Goal: Find contact information: Find contact information

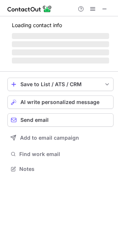
scroll to position [174, 118]
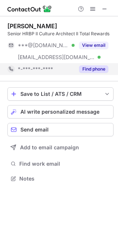
click at [106, 68] on button "Find phone" at bounding box center [93, 68] width 29 height 7
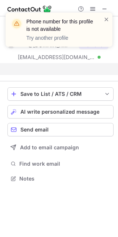
scroll to position [162, 118]
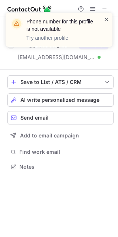
click at [106, 18] on span at bounding box center [107, 19] width 6 height 7
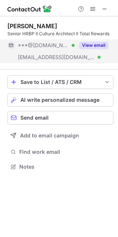
click at [93, 45] on button "View email" at bounding box center [93, 45] width 29 height 7
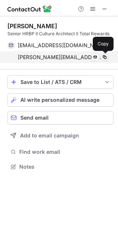
click at [104, 58] on span at bounding box center [105, 57] width 6 height 6
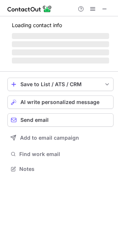
scroll to position [169, 118]
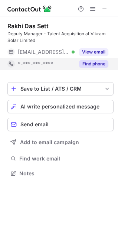
click at [95, 63] on button "Find phone" at bounding box center [93, 63] width 29 height 7
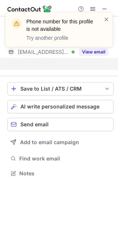
click at [109, 15] on div "Phone number for this profile is not available Try another profile" at bounding box center [59, 30] width 107 height 34
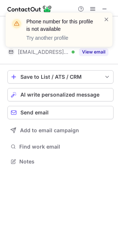
scroll to position [157, 118]
click at [97, 52] on div "Phone number for this profile is not available Try another profile" at bounding box center [59, 32] width 119 height 55
click at [105, 19] on span at bounding box center [107, 19] width 6 height 7
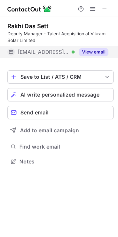
click at [93, 52] on button "View email" at bounding box center [93, 51] width 29 height 7
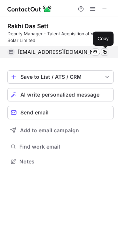
click at [106, 52] on span at bounding box center [105, 52] width 6 height 6
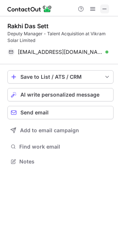
click at [103, 9] on span at bounding box center [105, 9] width 6 height 6
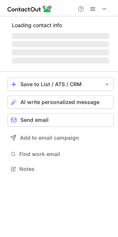
scroll to position [180, 118]
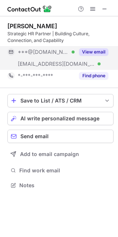
click at [95, 50] on button "View email" at bounding box center [93, 51] width 29 height 7
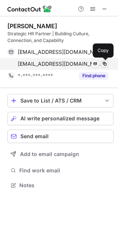
click at [105, 65] on span at bounding box center [105, 64] width 6 height 6
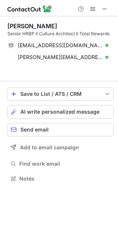
scroll to position [162, 118]
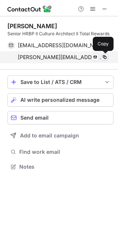
click at [105, 55] on span at bounding box center [105, 57] width 6 height 6
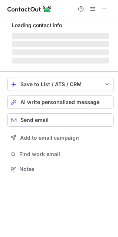
scroll to position [180, 118]
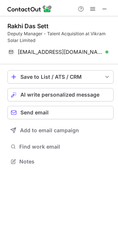
scroll to position [157, 118]
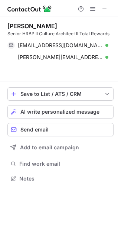
scroll to position [162, 118]
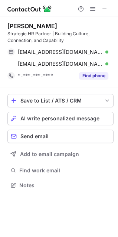
scroll to position [180, 118]
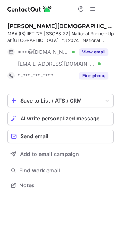
scroll to position [180, 118]
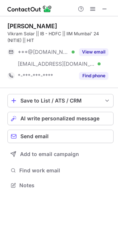
scroll to position [180, 118]
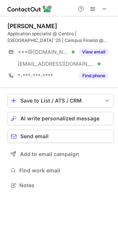
scroll to position [180, 118]
